Goal: Task Accomplishment & Management: Manage account settings

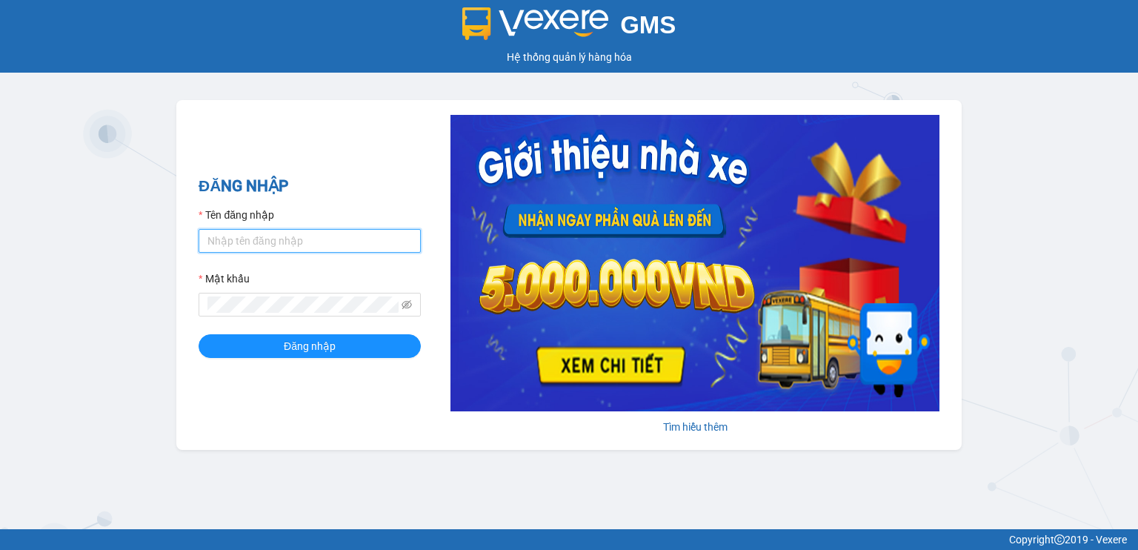
click at [278, 242] on input "Tên đăng nhập" at bounding box center [309, 241] width 222 height 24
type input "ngai.vie"
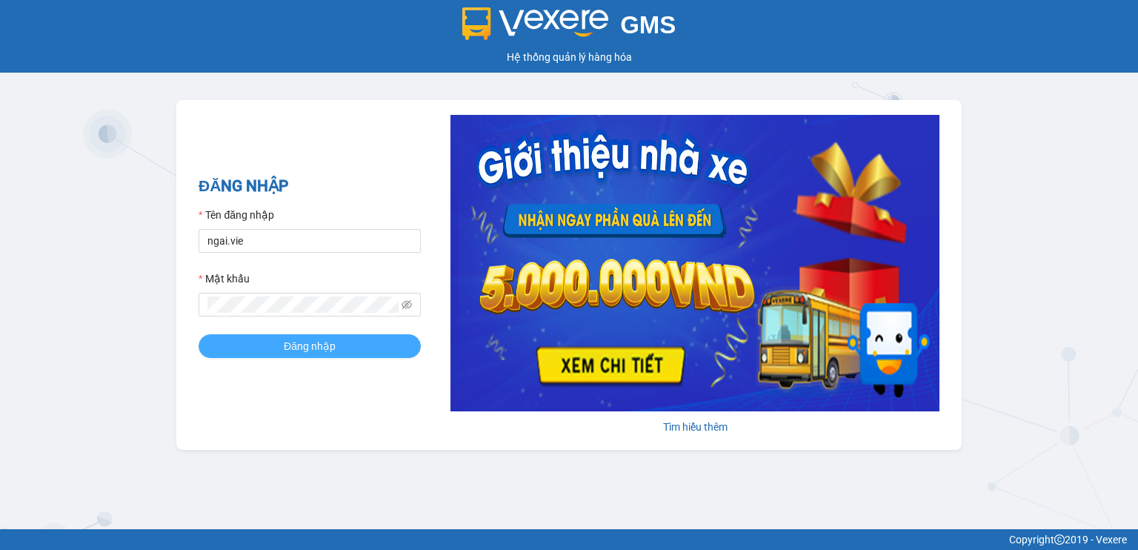
click at [299, 344] on span "Đăng nhập" at bounding box center [310, 346] width 52 height 16
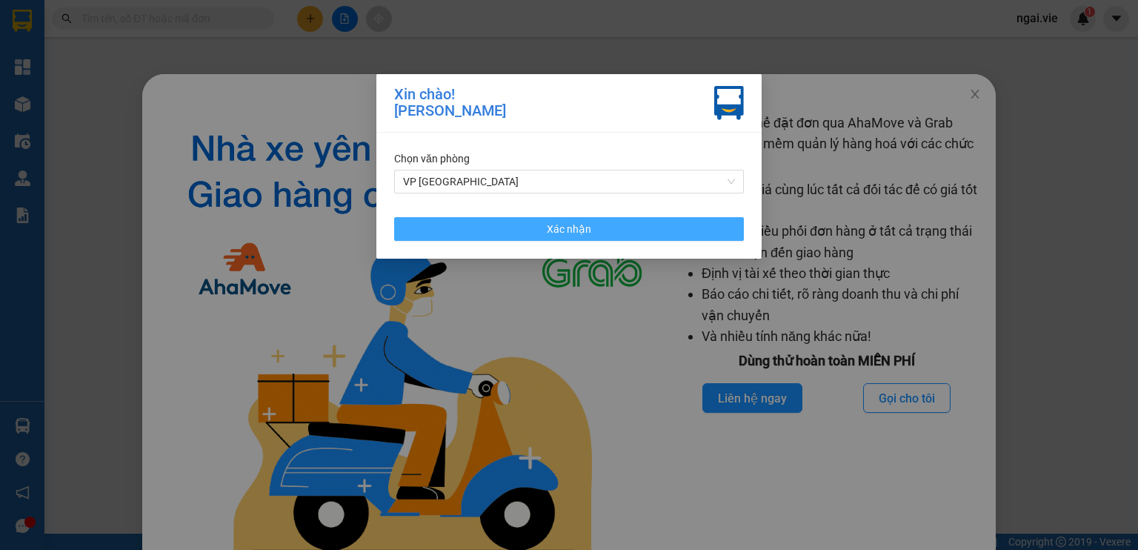
click at [538, 229] on button "Xác nhận" at bounding box center [569, 229] width 350 height 24
